Goal: Information Seeking & Learning: Learn about a topic

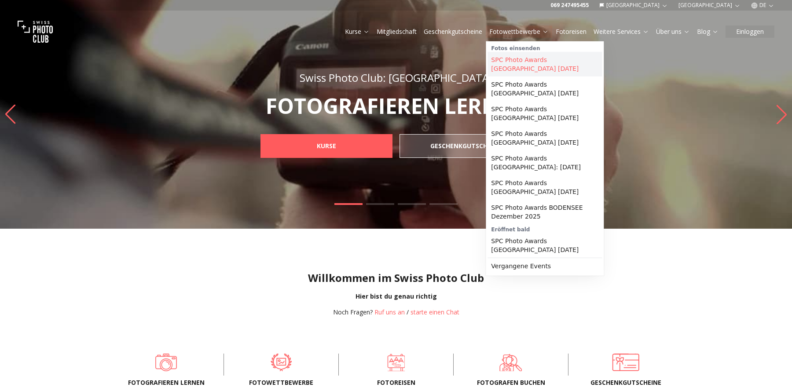
click at [534, 59] on link "SPC Photo Awards [GEOGRAPHIC_DATA] [DATE]" at bounding box center [545, 64] width 114 height 25
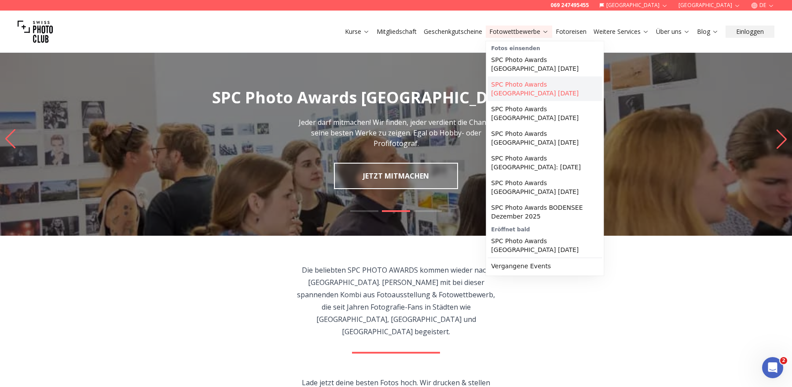
click at [537, 86] on link "SPC Photo Awards [GEOGRAPHIC_DATA] [DATE]" at bounding box center [545, 89] width 114 height 25
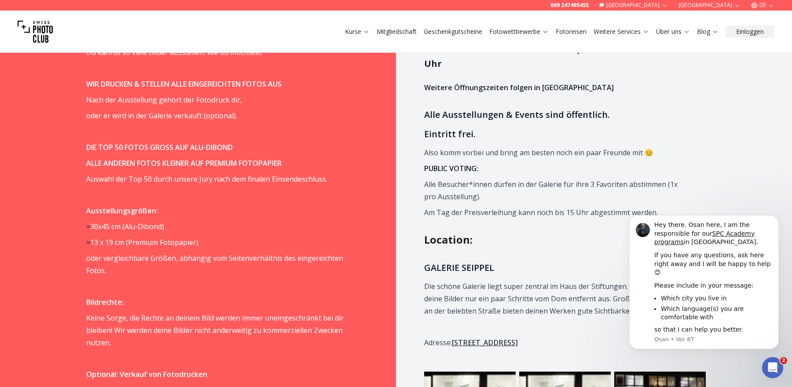
scroll to position [666, 0]
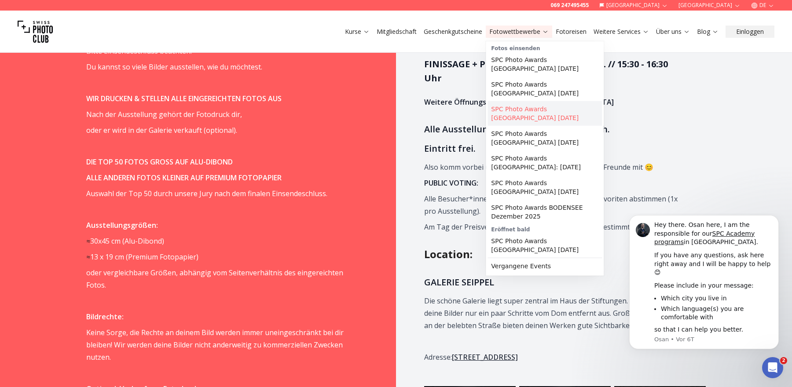
click at [531, 107] on link "SPC Photo Awards [GEOGRAPHIC_DATA] [DATE]" at bounding box center [545, 113] width 114 height 25
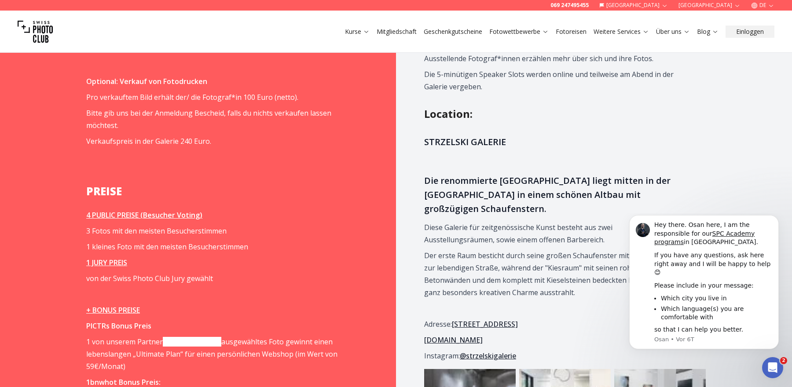
scroll to position [989, 0]
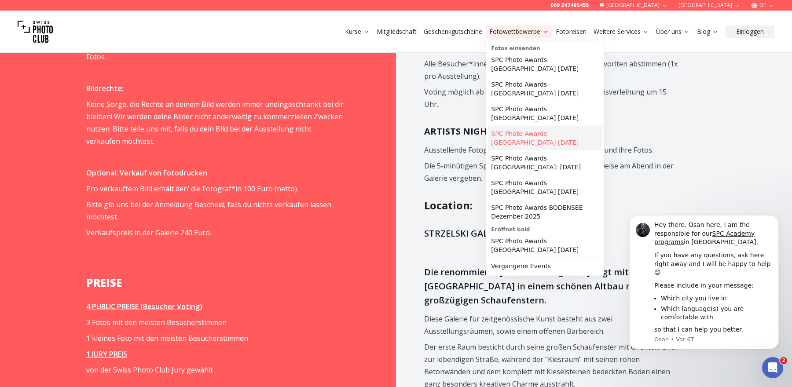
click at [523, 137] on link "SPC Photo Awards [GEOGRAPHIC_DATA] [DATE]" at bounding box center [545, 138] width 114 height 25
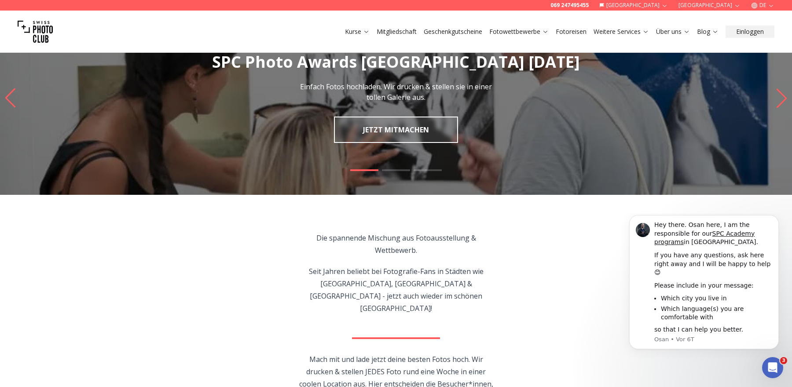
scroll to position [1, 0]
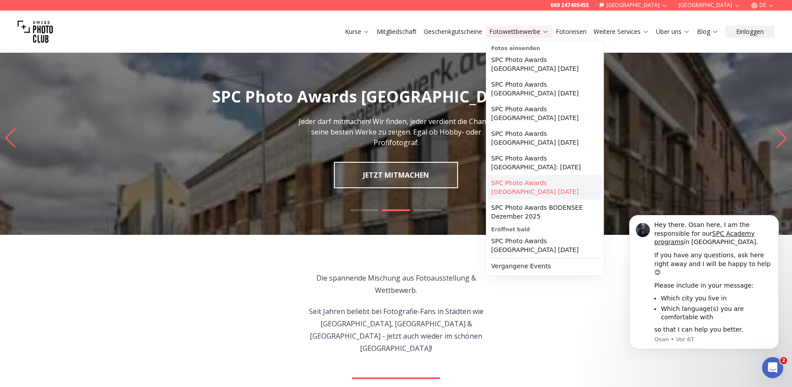
click at [532, 180] on link "SPC Photo Awards [GEOGRAPHIC_DATA] [DATE]" at bounding box center [545, 187] width 114 height 25
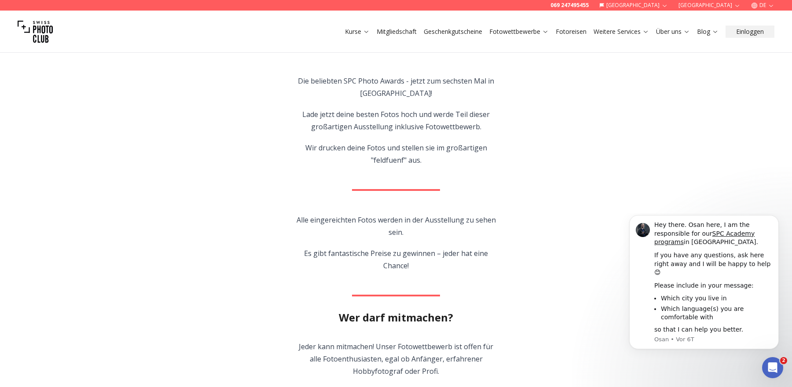
scroll to position [177, 0]
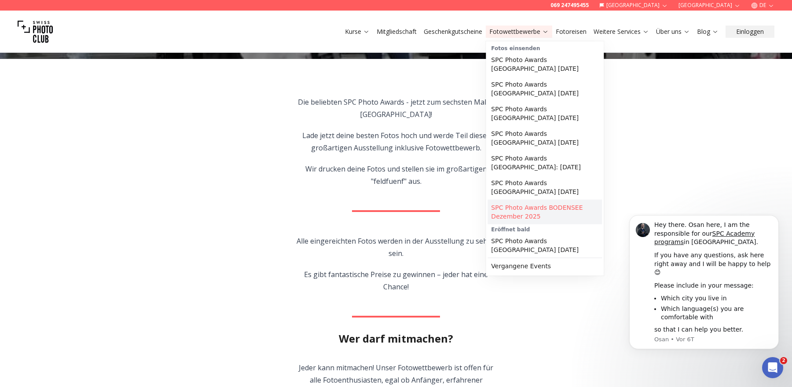
click at [546, 207] on link "SPC Photo Awards BODENSEE Dezember 2025" at bounding box center [545, 212] width 114 height 25
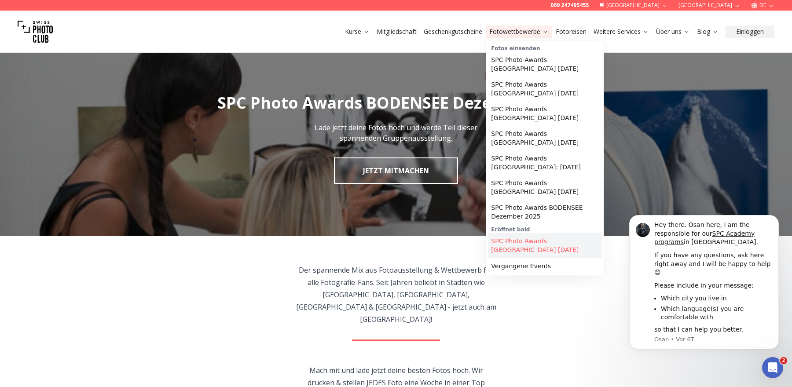
click at [566, 241] on link "SPC Photo Awards [GEOGRAPHIC_DATA] [DATE]" at bounding box center [545, 245] width 114 height 25
